Goal: Transaction & Acquisition: Download file/media

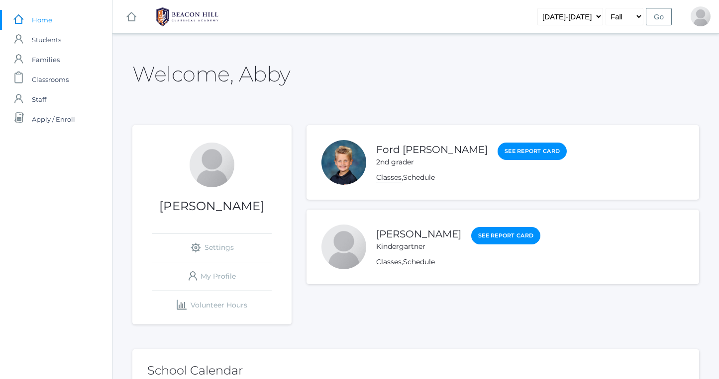
click at [394, 173] on link "Classes" at bounding box center [388, 177] width 25 height 9
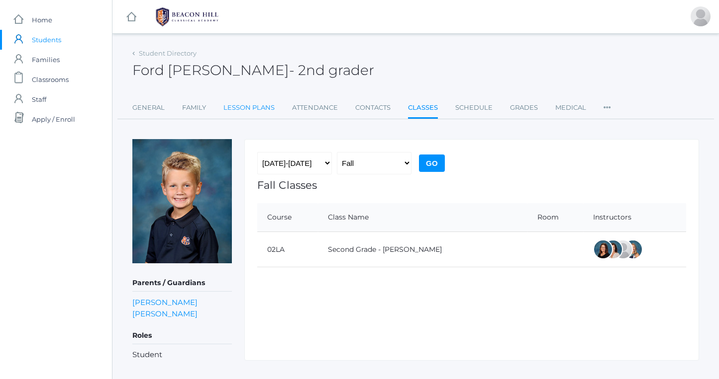
click at [258, 108] on link "Lesson Plans" at bounding box center [248, 108] width 51 height 20
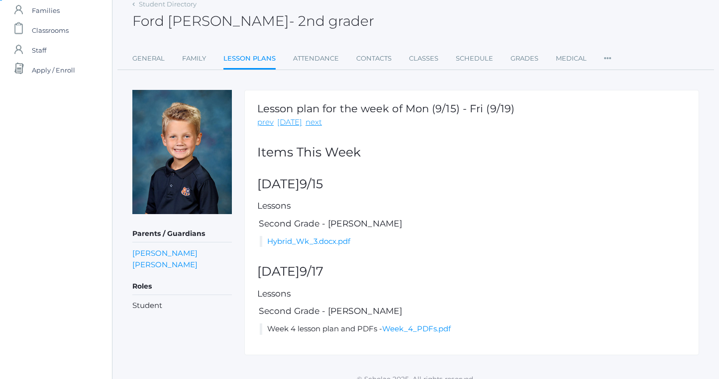
scroll to position [50, 0]
click at [307, 242] on link "Hybrid_Wk_3.docx.pdf" at bounding box center [308, 240] width 83 height 9
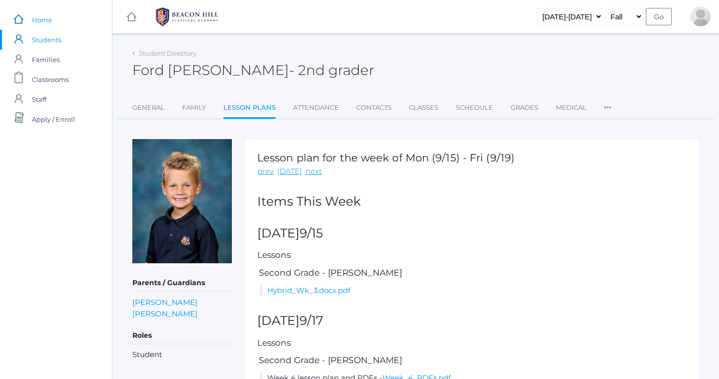
click at [45, 22] on span "Home" at bounding box center [42, 20] width 20 height 20
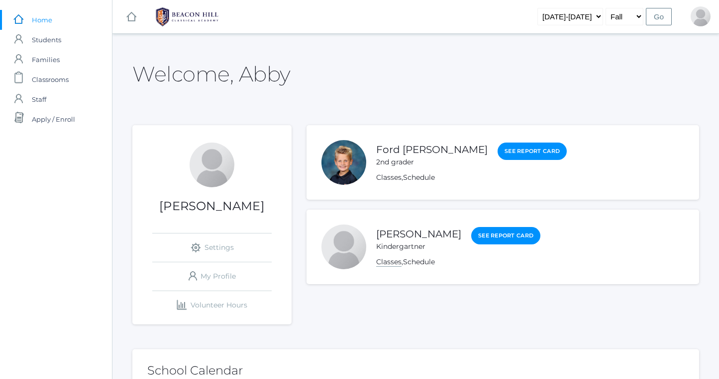
click at [389, 266] on link "Classes" at bounding box center [388, 262] width 25 height 9
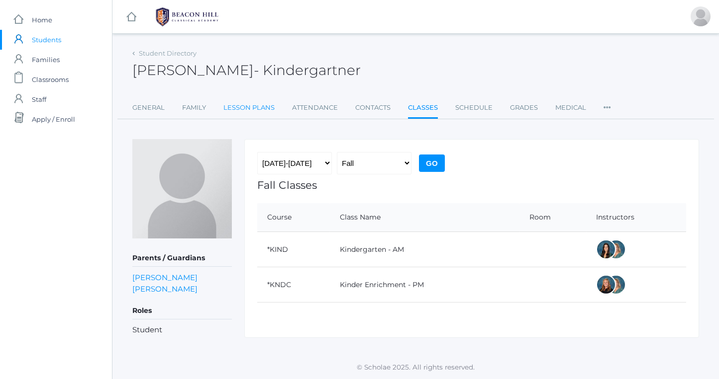
click at [242, 111] on link "Lesson Plans" at bounding box center [248, 108] width 51 height 20
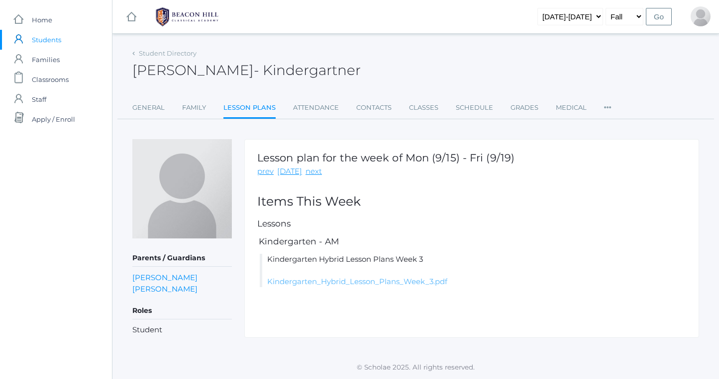
click at [353, 280] on link "Kindergarten_Hybrid_Lesson_Plans_Week_3.pdf" at bounding box center [357, 281] width 180 height 9
